Goal: Information Seeking & Learning: Learn about a topic

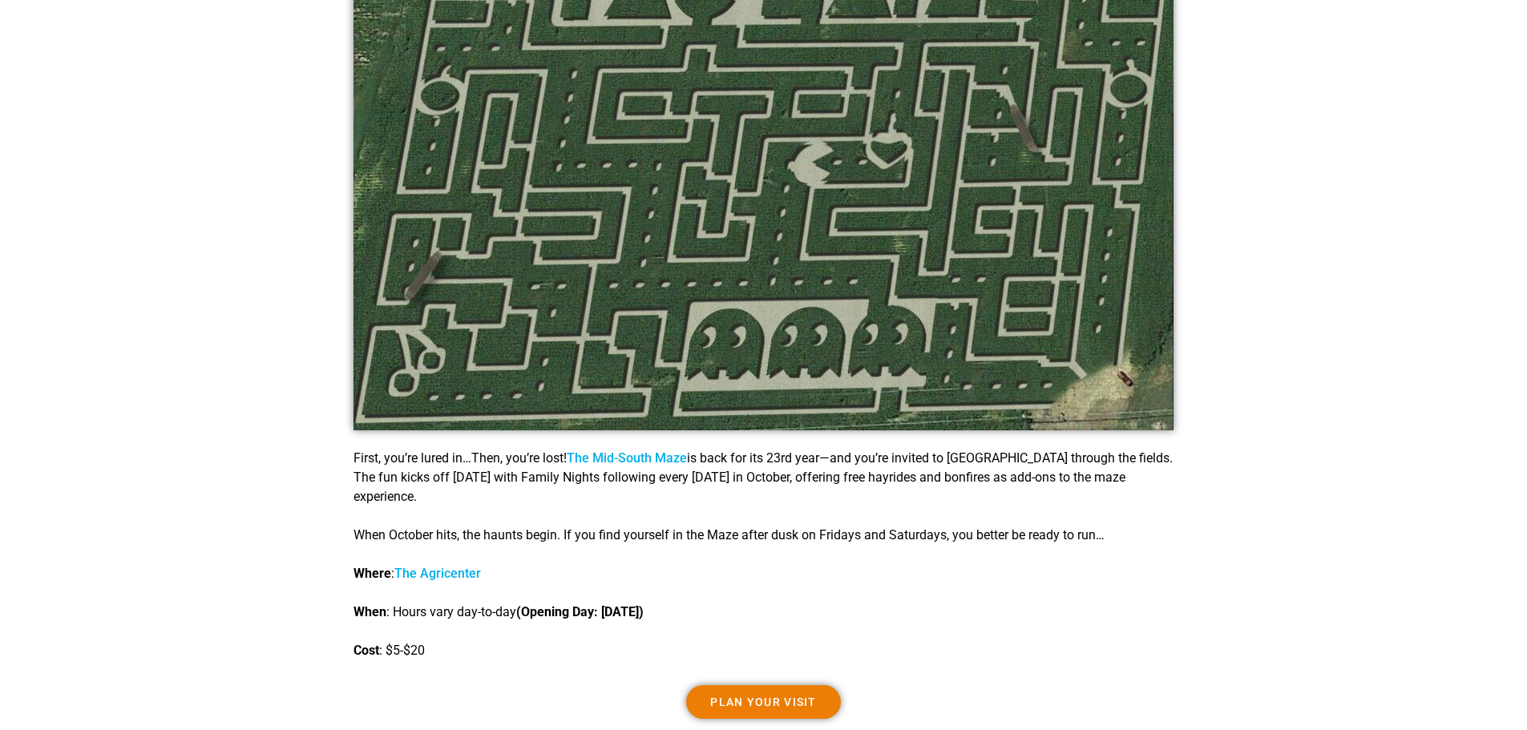
scroll to position [882, 0]
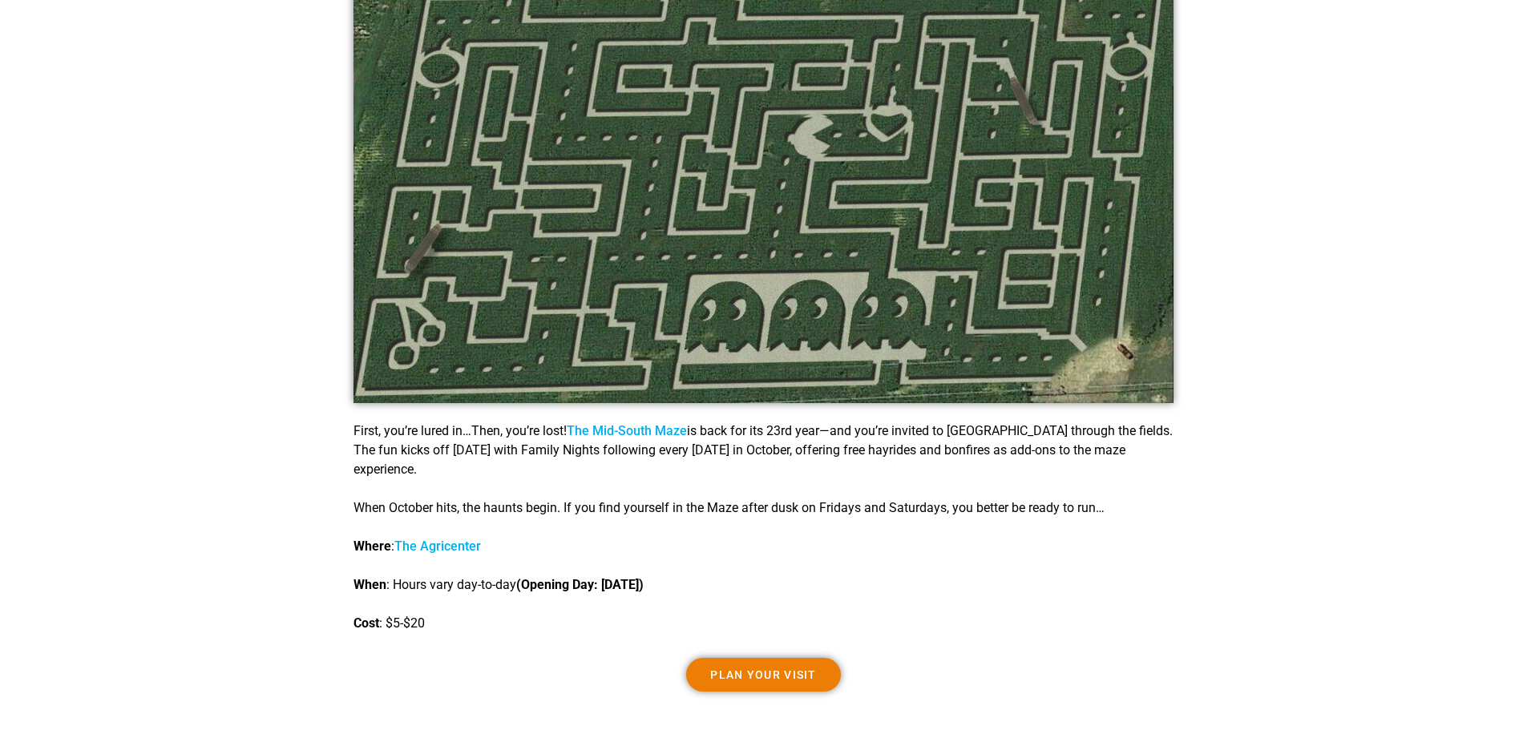
click at [665, 432] on link "The Mid-South Maze" at bounding box center [627, 430] width 120 height 15
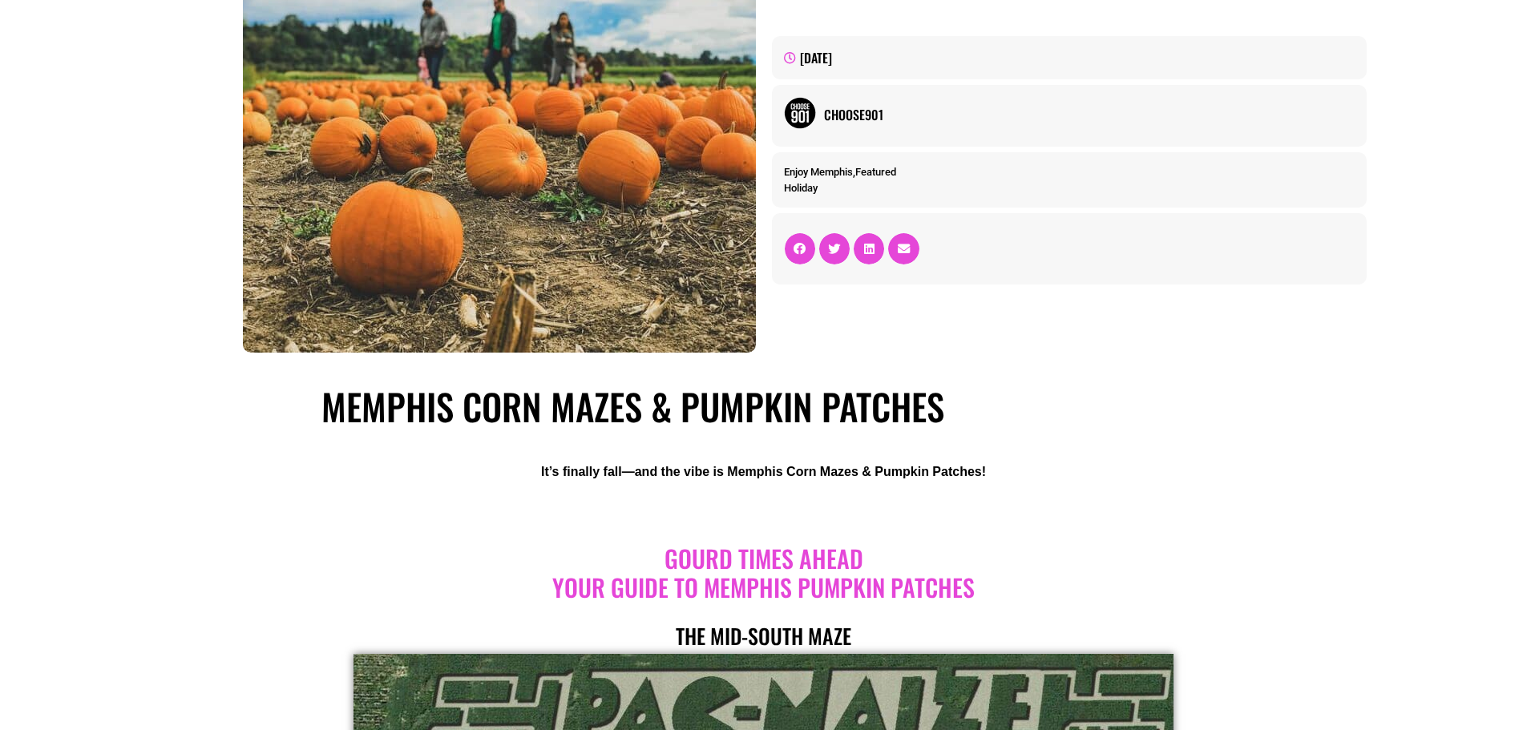
scroll to position [0, 0]
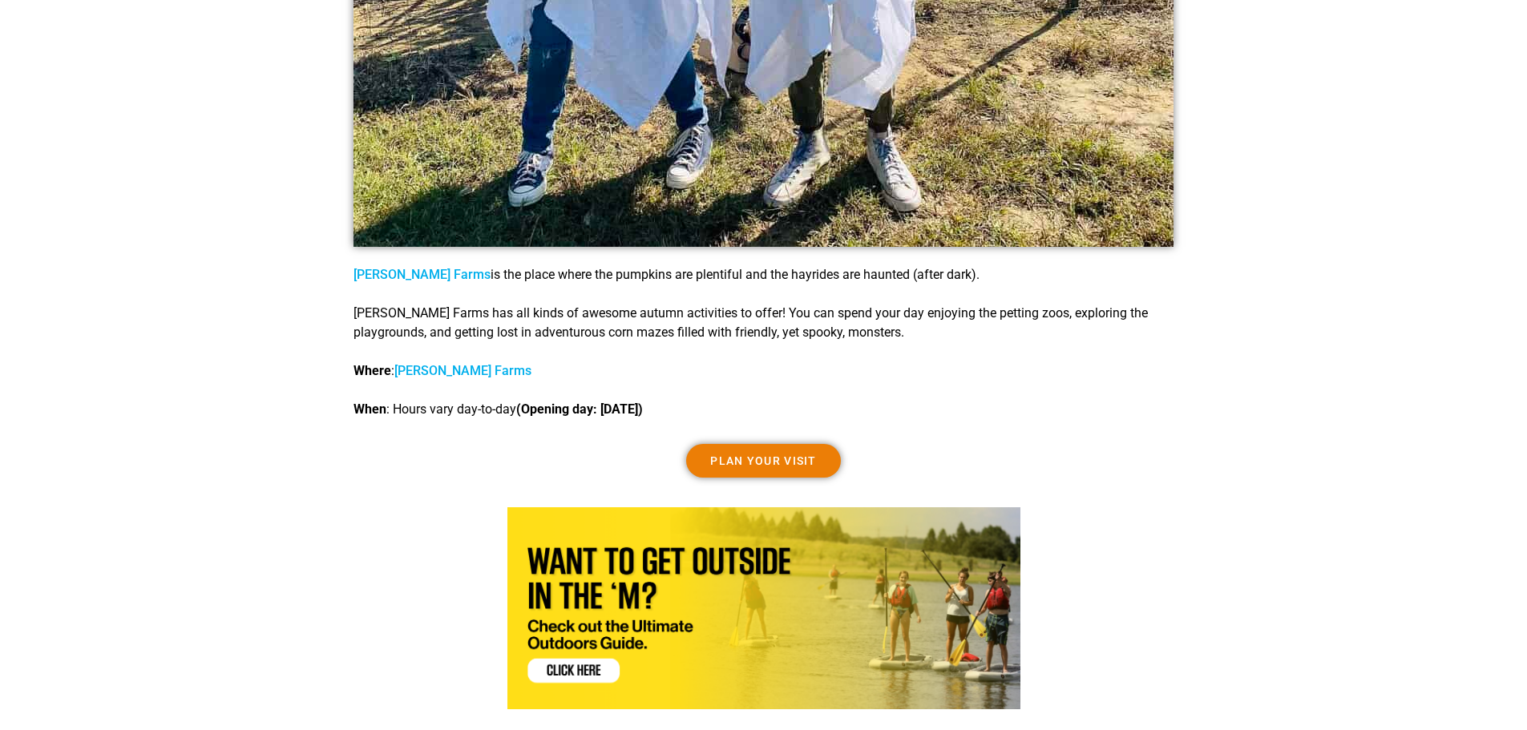
scroll to position [2566, 0]
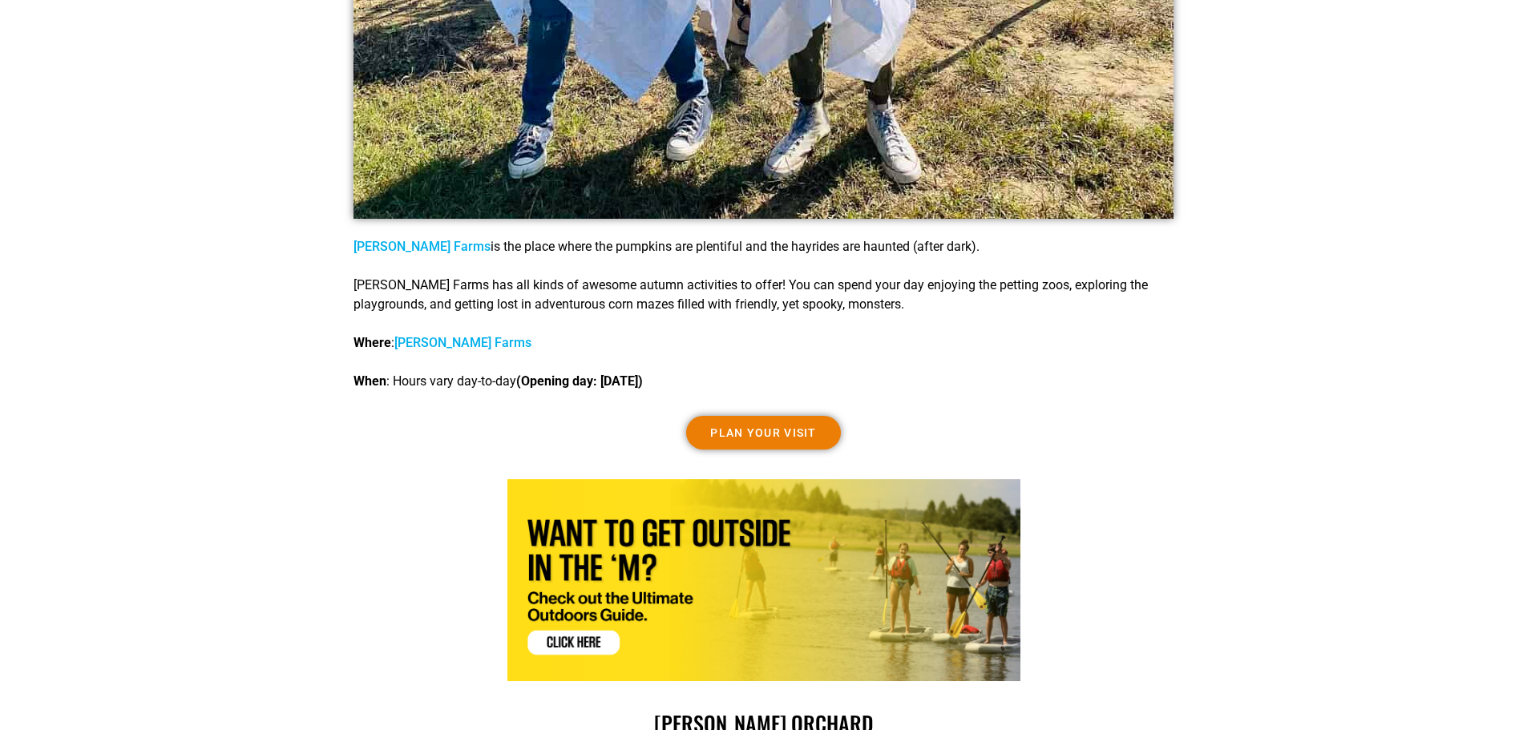
click at [440, 341] on link "[PERSON_NAME] Farms" at bounding box center [462, 342] width 137 height 15
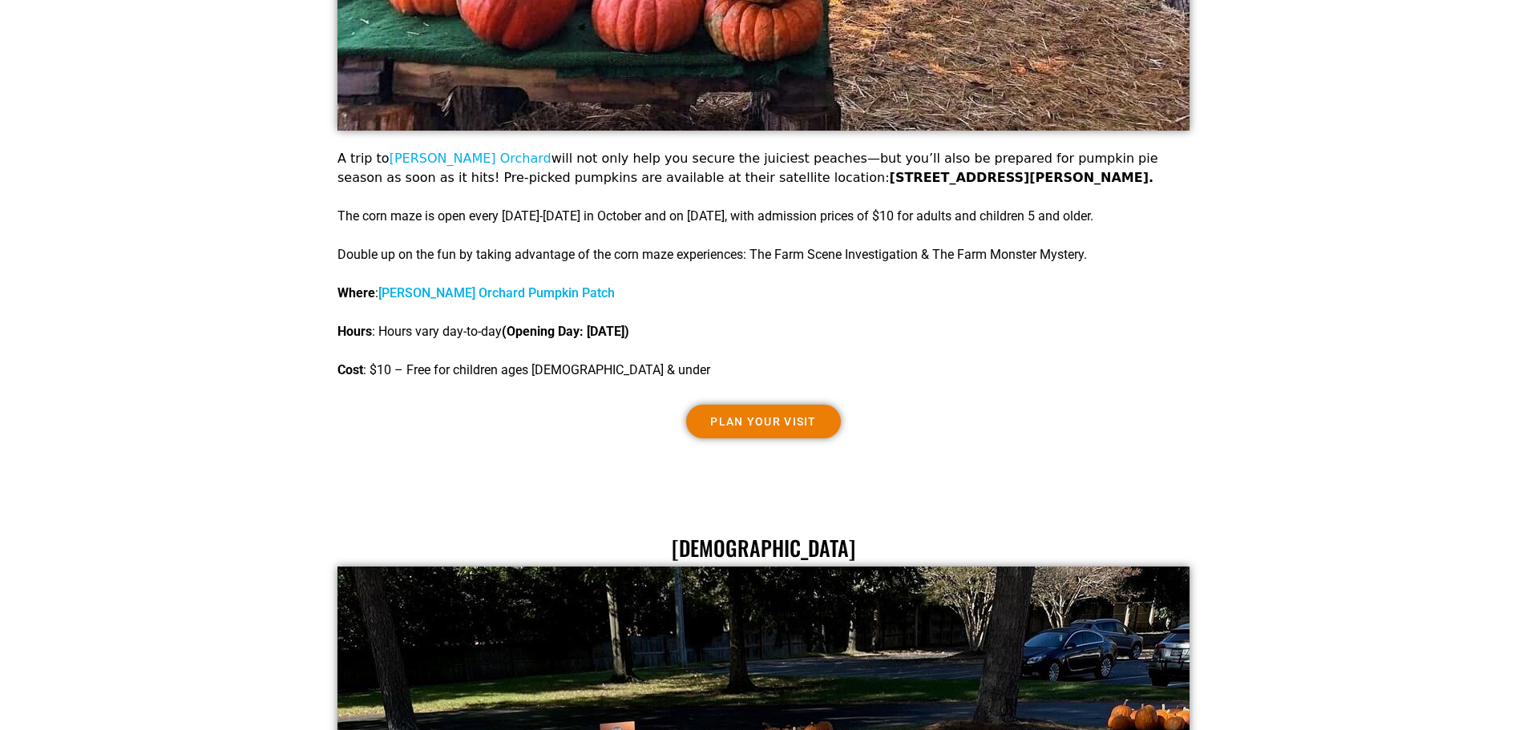
scroll to position [3848, 0]
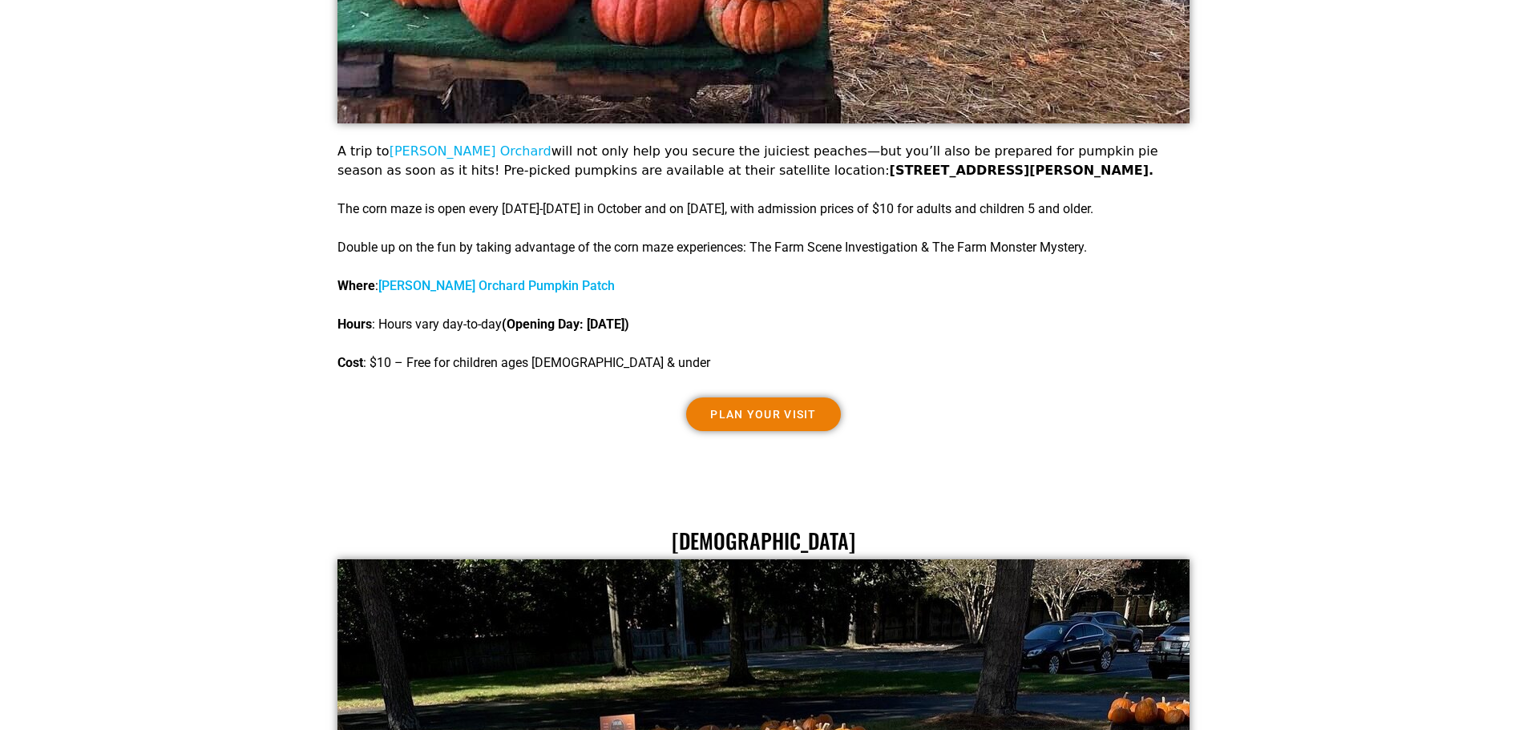
click at [444, 154] on link "[PERSON_NAME] Orchard" at bounding box center [471, 151] width 162 height 15
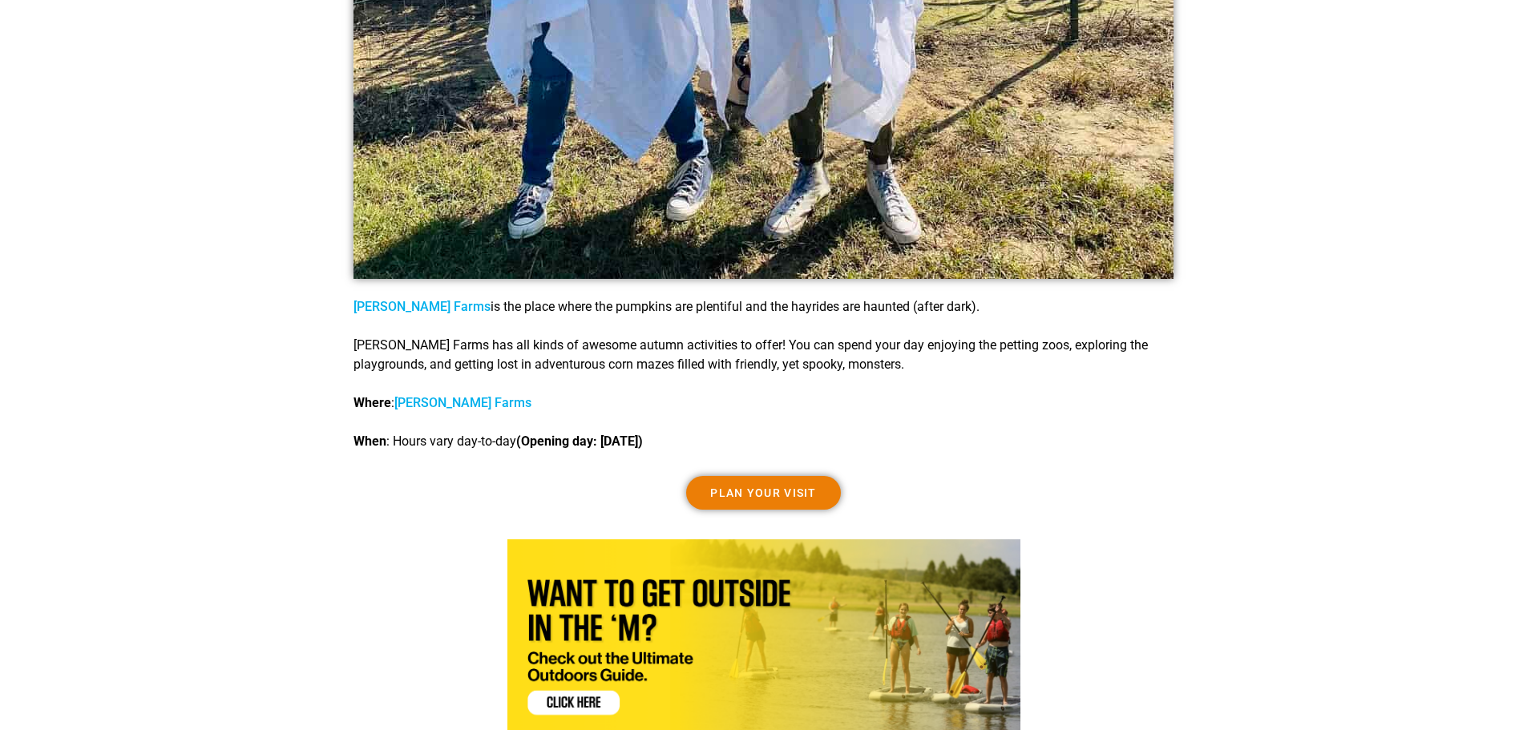
scroll to position [2566, 0]
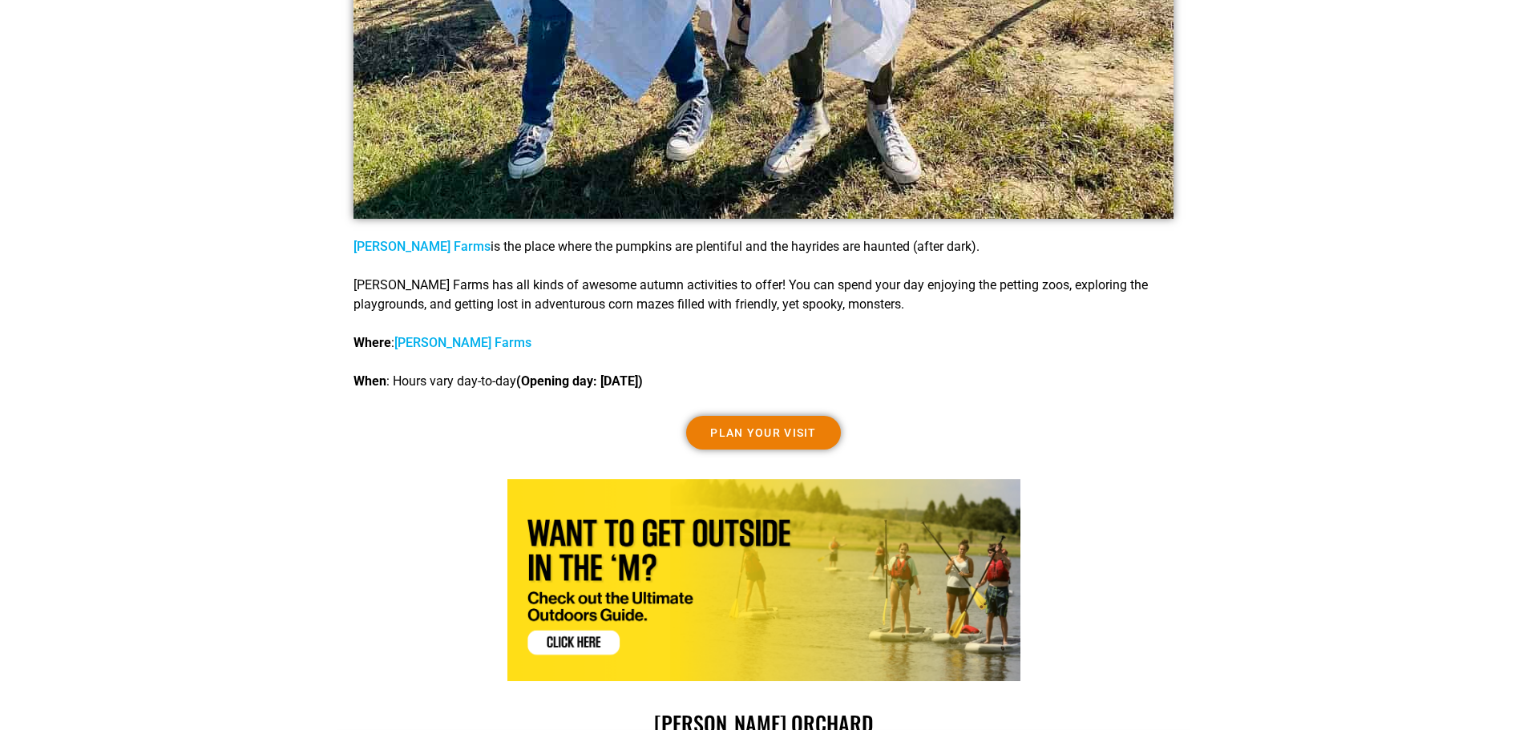
click at [734, 423] on link "Plan Your Visit" at bounding box center [763, 433] width 155 height 34
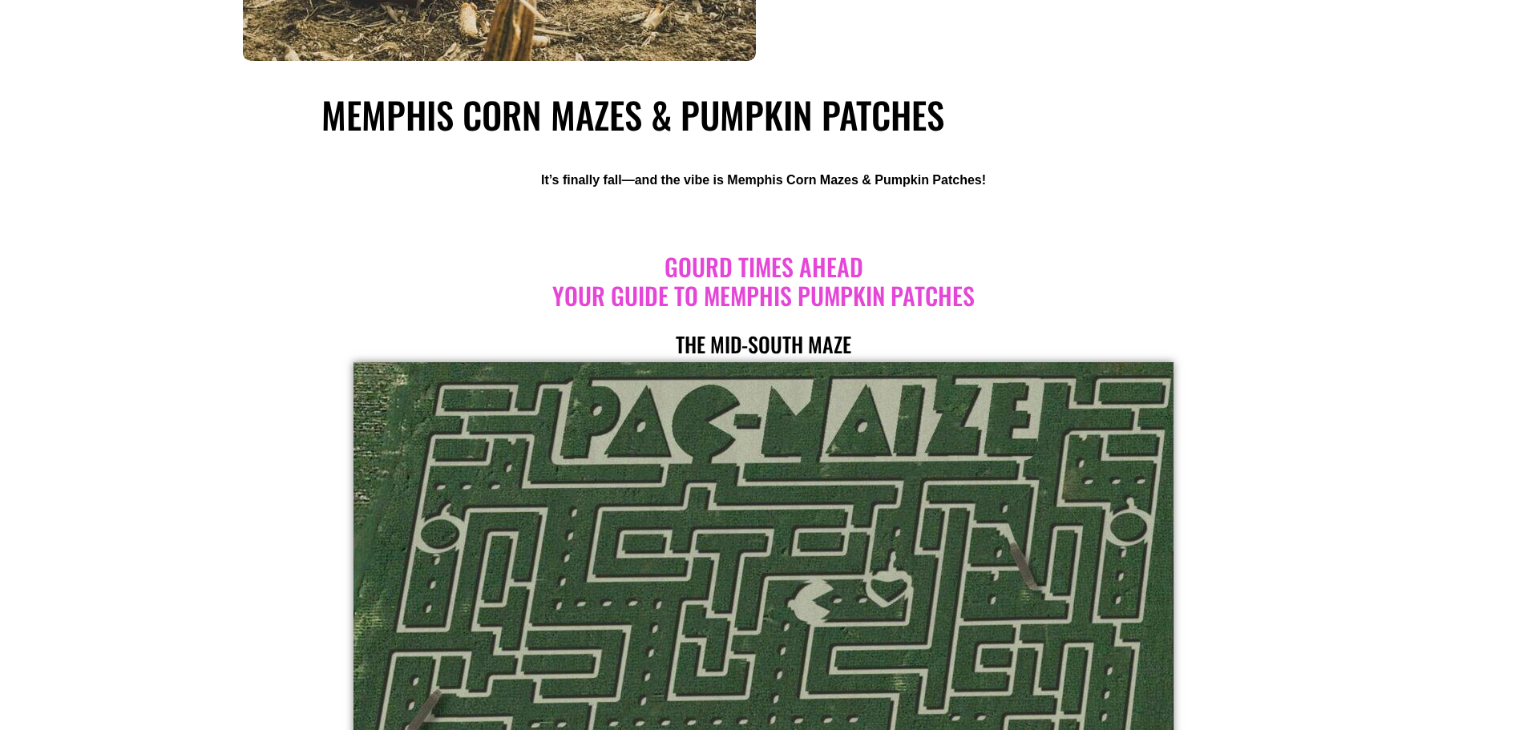
scroll to position [561, 0]
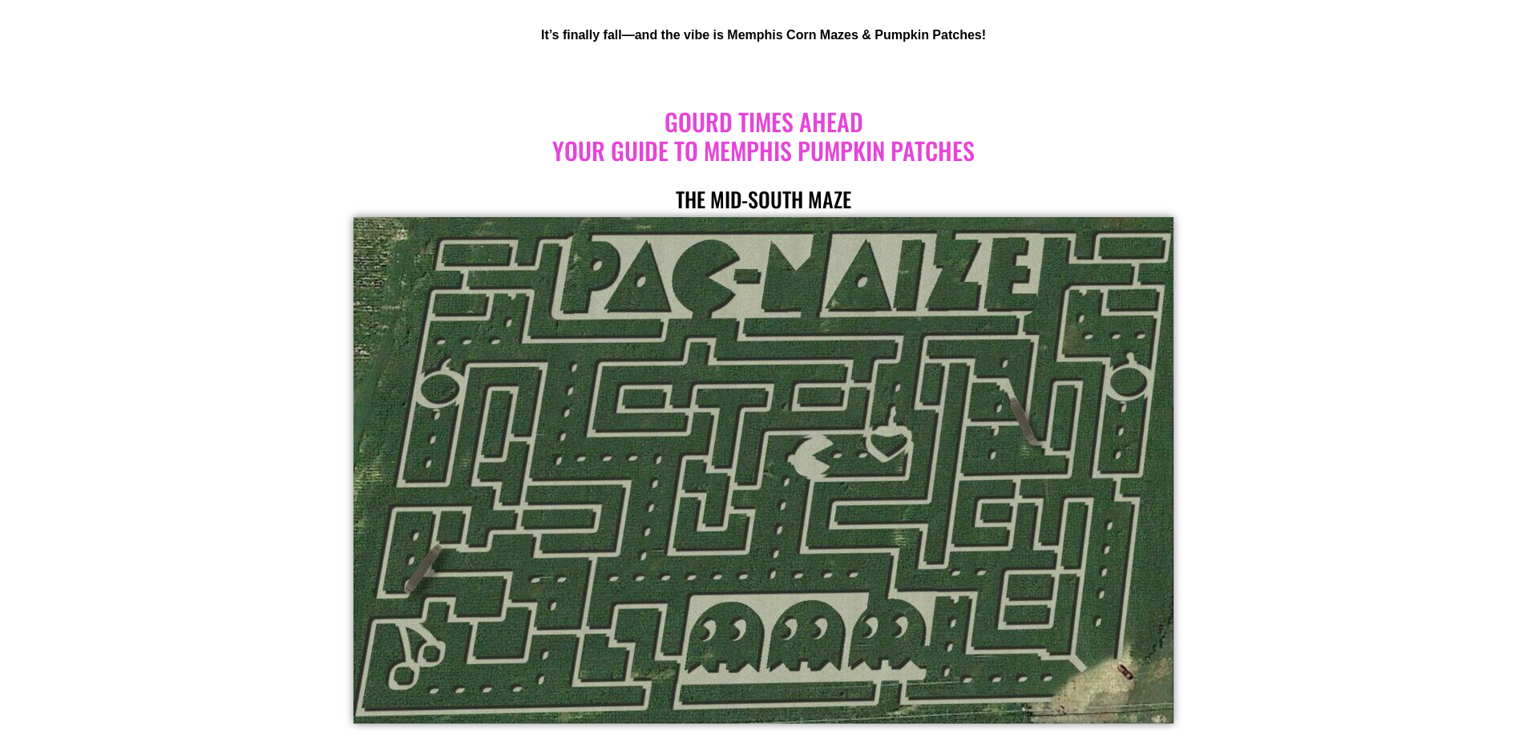
click at [774, 197] on link "The Mid-south maze" at bounding box center [764, 199] width 176 height 31
